Goal: Task Accomplishment & Management: Use online tool/utility

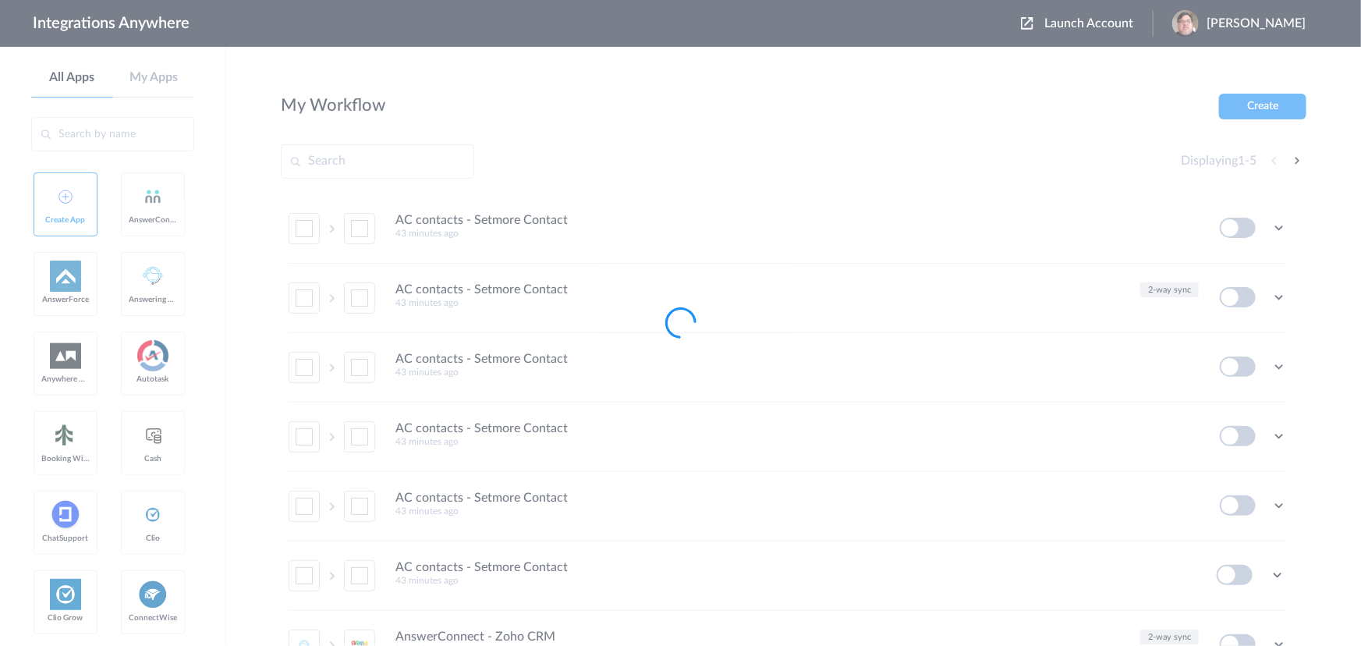
click at [1134, 26] on span "Launch Account" at bounding box center [1089, 23] width 89 height 12
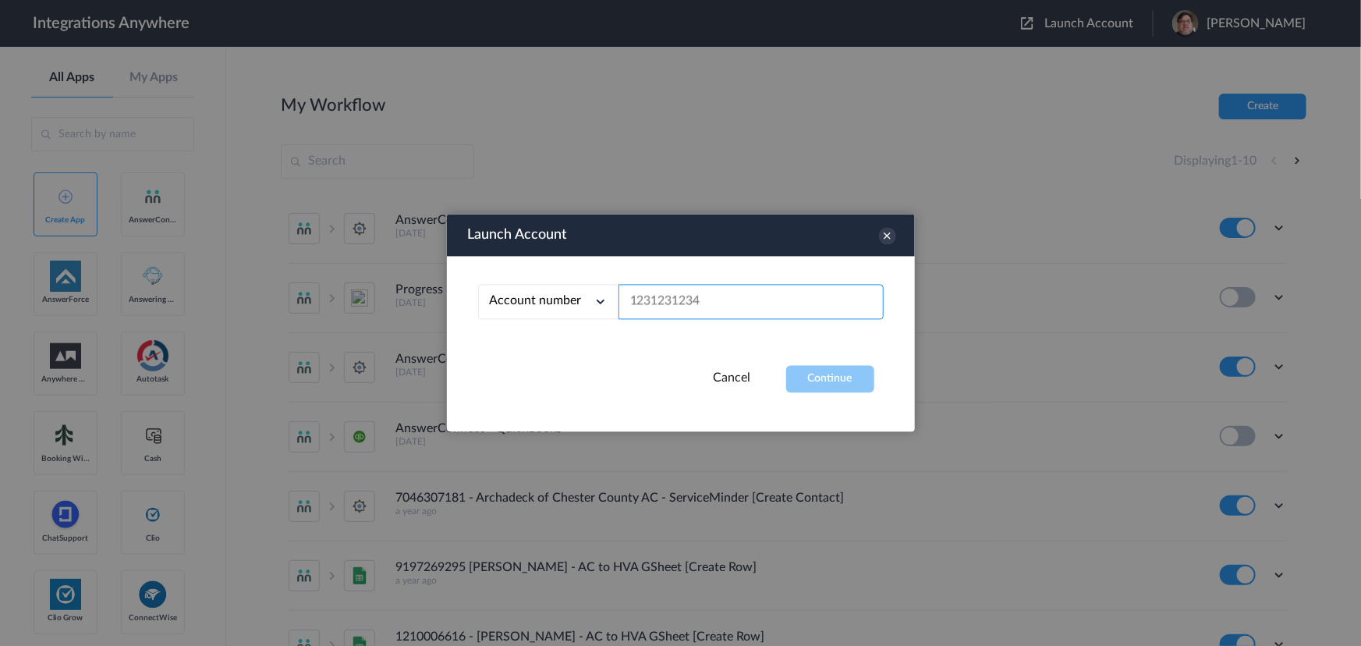
click at [765, 303] on input "text" at bounding box center [751, 302] width 265 height 35
paste input "3208448085"
type input "3208448085"
click at [807, 378] on button "Continue" at bounding box center [830, 379] width 88 height 27
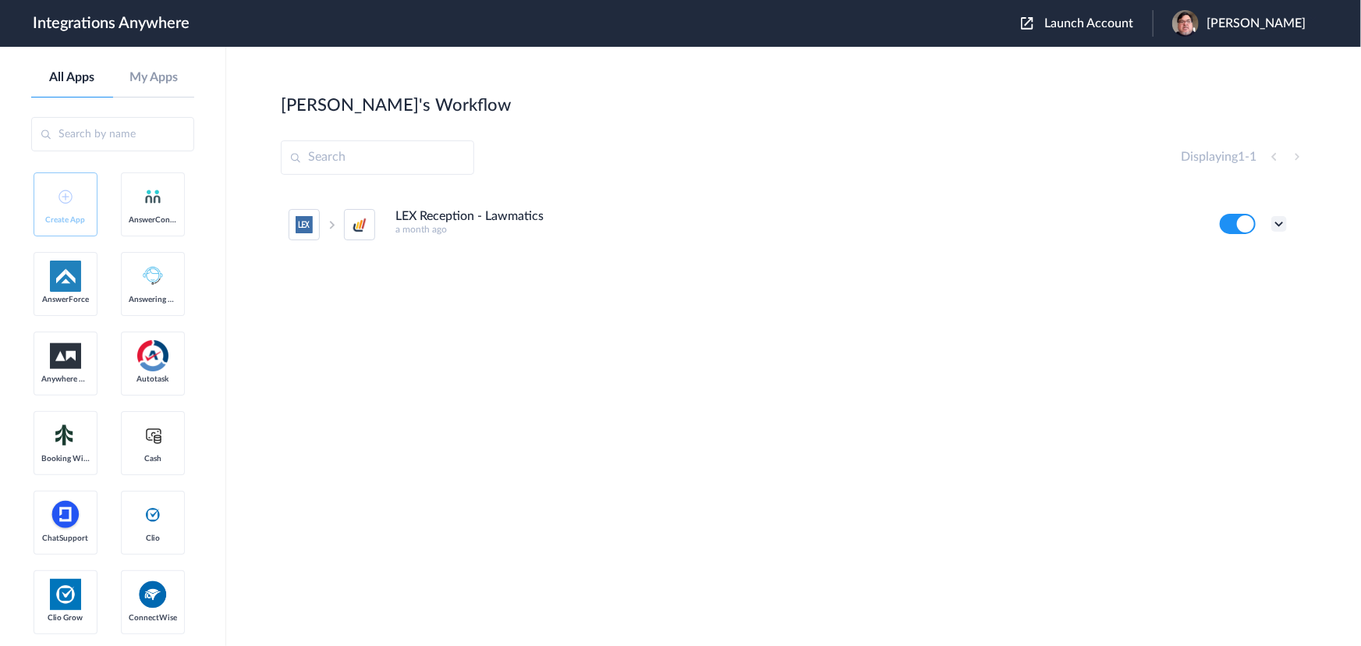
click at [1277, 226] on icon at bounding box center [1280, 224] width 16 height 16
click at [515, 226] on h5 "a month ago" at bounding box center [798, 229] width 804 height 11
click at [518, 218] on h4 "LEX Reception - Lawmatics" at bounding box center [470, 216] width 148 height 15
click at [1281, 218] on icon at bounding box center [1280, 224] width 16 height 16
click at [1264, 257] on li "Edit" at bounding box center [1236, 260] width 101 height 29
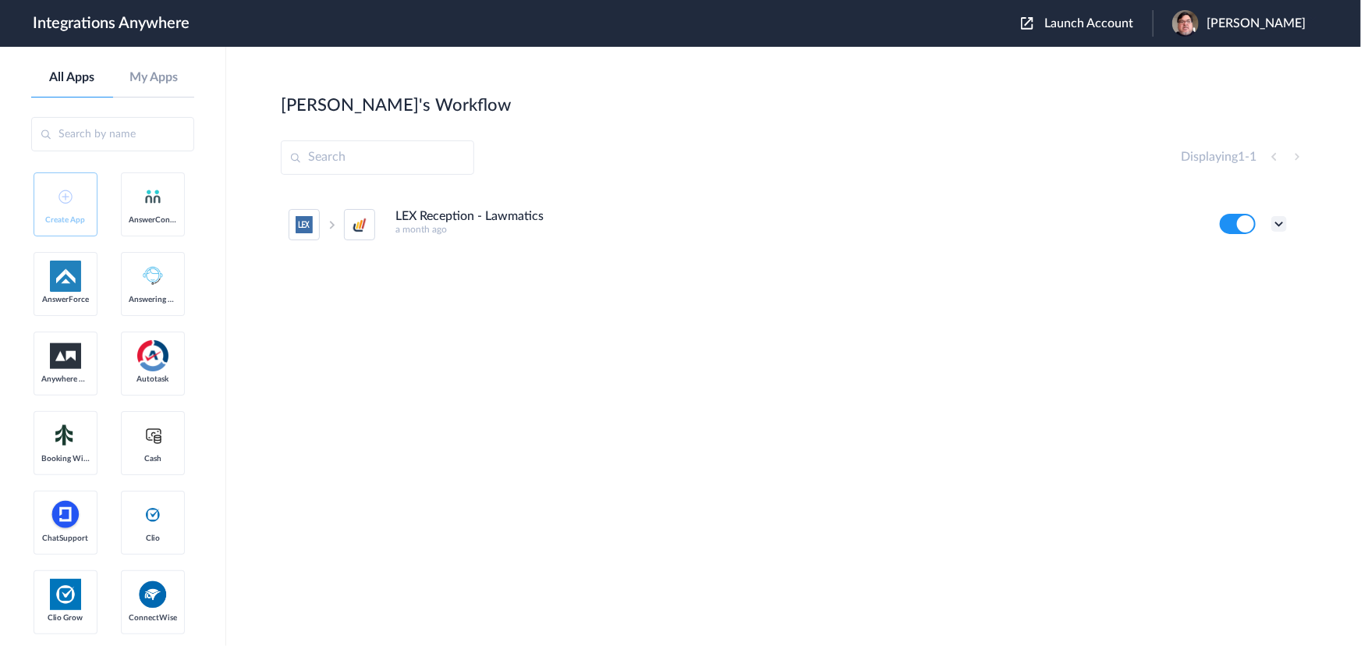
click at [1283, 221] on icon at bounding box center [1280, 224] width 16 height 16
click at [1276, 286] on li "Task history" at bounding box center [1236, 289] width 101 height 29
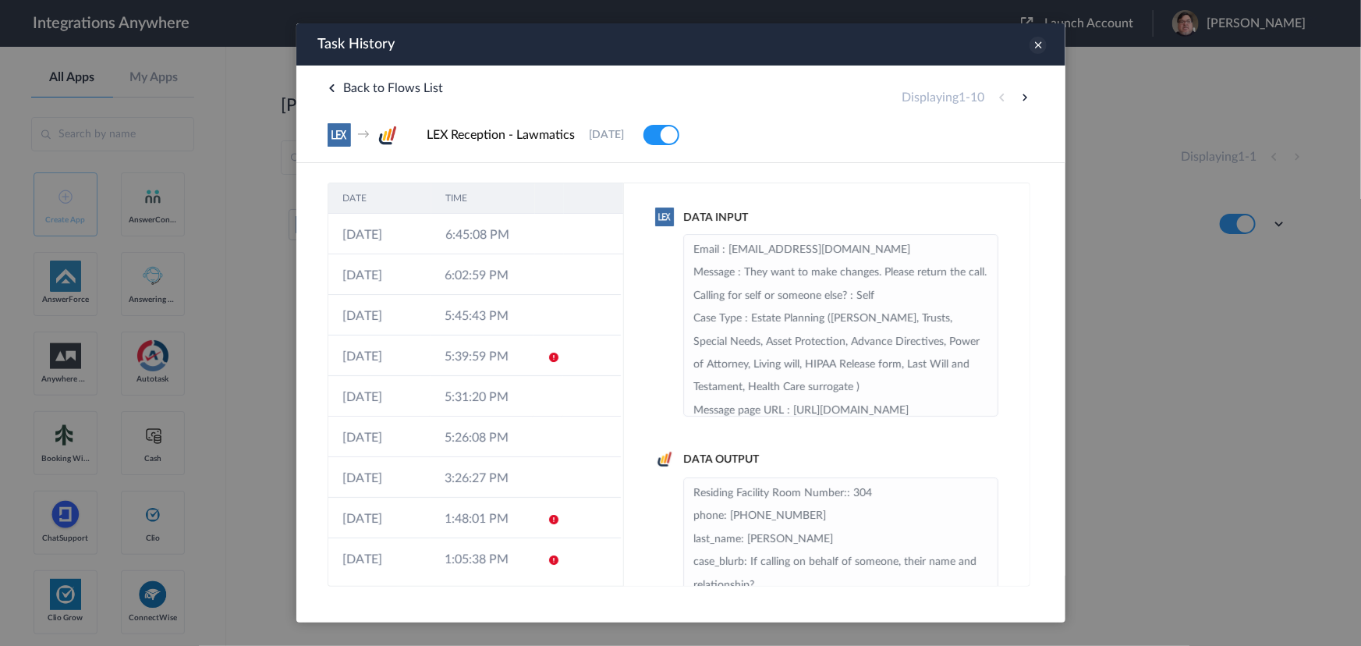
click at [1037, 45] on icon at bounding box center [1037, 45] width 17 height 17
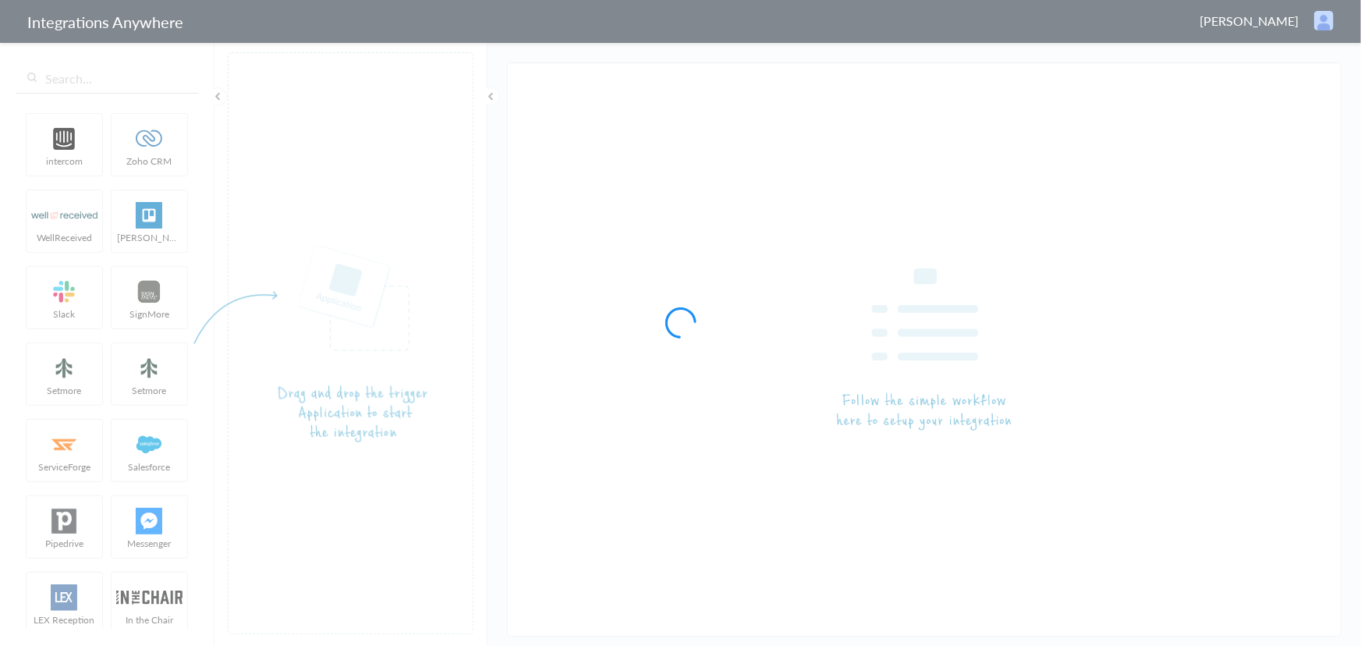
type input "LEX Reception - Lawmatics"
